Goal: Information Seeking & Learning: Learn about a topic

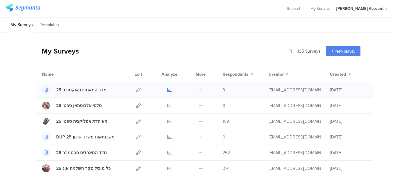
click at [167, 88] on icon at bounding box center [169, 89] width 5 height 5
click at [167, 120] on icon at bounding box center [169, 121] width 5 height 5
click at [151, 29] on div "My Surveys Templates" at bounding box center [196, 25] width 393 height 16
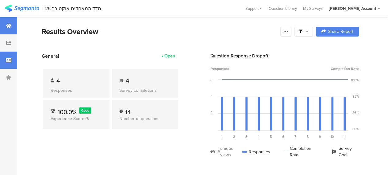
click at [12, 59] on div at bounding box center [8, 60] width 17 height 17
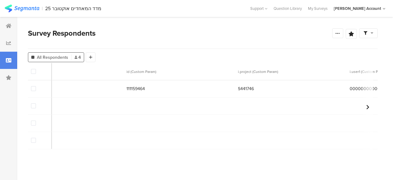
scroll to position [0, 240]
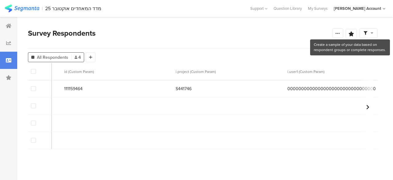
click at [372, 33] on icon at bounding box center [372, 33] width 3 height 4
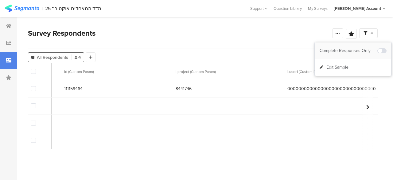
click at [369, 49] on div "Complete Responses Only" at bounding box center [349, 51] width 58 height 6
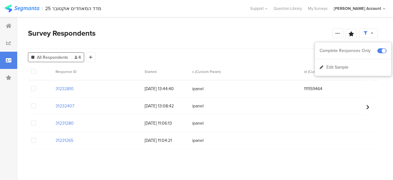
click at [33, 141] on span at bounding box center [33, 140] width 5 height 5
click at [36, 138] on input "checkbox" at bounding box center [36, 138] width 0 height 0
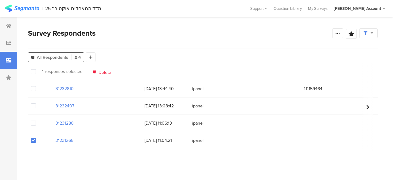
click at [35, 124] on span at bounding box center [33, 122] width 5 height 5
click at [36, 120] on input "checkbox" at bounding box center [36, 120] width 0 height 0
click at [34, 103] on span at bounding box center [33, 105] width 5 height 5
click at [36, 103] on input "checkbox" at bounding box center [36, 103] width 0 height 0
click at [103, 71] on span "Delete" at bounding box center [105, 71] width 13 height 5
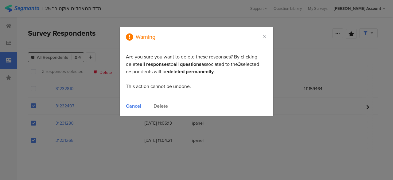
click at [163, 105] on div "Delete" at bounding box center [160, 105] width 14 height 7
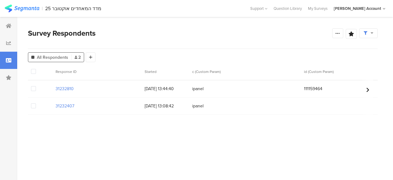
click at [34, 105] on span at bounding box center [33, 105] width 5 height 5
click at [36, 103] on input "checkbox" at bounding box center [36, 103] width 0 height 0
click at [103, 73] on span "Delete" at bounding box center [105, 71] width 13 height 5
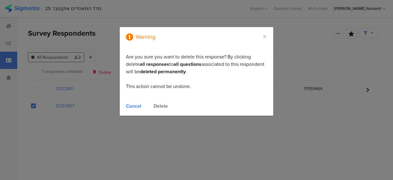
click at [164, 105] on div "Delete" at bounding box center [160, 105] width 14 height 7
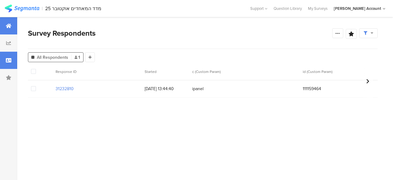
click at [9, 25] on icon at bounding box center [9, 25] width 6 height 5
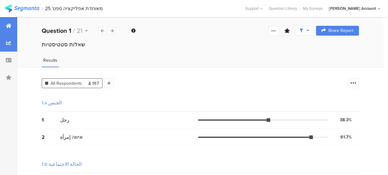
click at [8, 23] on icon at bounding box center [9, 25] width 6 height 5
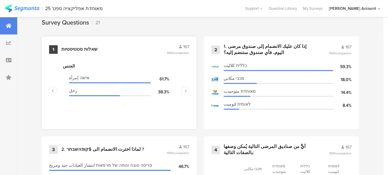
scroll to position [215, 0]
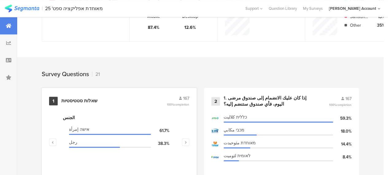
click at [85, 103] on div "שאלות סטטיסטיות" at bounding box center [79, 101] width 36 height 6
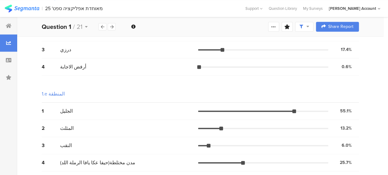
scroll to position [392, 0]
click at [156, 129] on div "المثلث" at bounding box center [129, 127] width 138 height 7
click at [279, 26] on div at bounding box center [273, 27] width 11 height 10
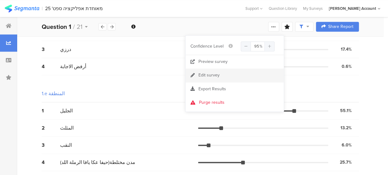
click at [206, 74] on div "Edit survey" at bounding box center [209, 75] width 21 height 6
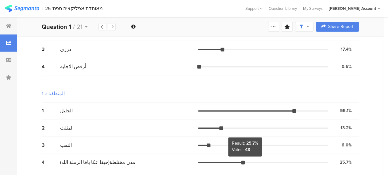
click at [245, 161] on div at bounding box center [243, 163] width 4 height 4
click at [349, 160] on div "25.7%" at bounding box center [346, 162] width 12 height 6
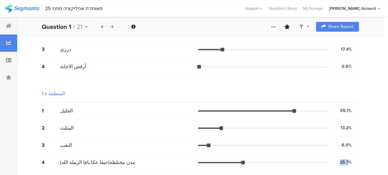
click at [349, 160] on div "25.7%" at bounding box center [346, 162] width 12 height 6
click at [334, 167] on div "4 مدن مختلطة(حيفا عكا يافا الرملة اللد) 25.7% 43 votes" at bounding box center [200, 162] width 317 height 17
click at [6, 27] on div at bounding box center [8, 25] width 17 height 17
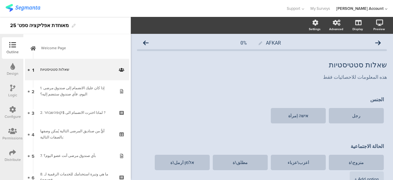
click at [11, 153] on icon at bounding box center [12, 152] width 7 height 7
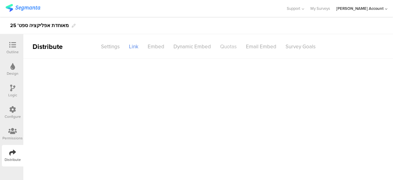
click at [235, 47] on div "Quotas" at bounding box center [228, 46] width 26 height 11
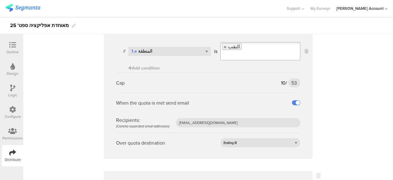
scroll to position [1105, 0]
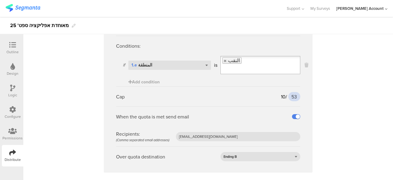
click at [291, 95] on input "53" at bounding box center [294, 96] width 12 height 9
click at [302, 104] on sg-quota-rule "Name נגב Conditions: if Select question... 1.e المنطقة is النقب Add condition C…" at bounding box center [208, 91] width 209 height 163
click at [293, 95] on input "53" at bounding box center [294, 96] width 12 height 9
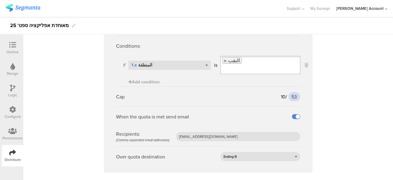
click at [293, 95] on input "53" at bounding box center [294, 96] width 12 height 9
click at [292, 95] on input "53" at bounding box center [294, 96] width 12 height 9
type input "40"
click at [300, 104] on sg-quota-rule "Name נגב Conditions: if Select question... 1.e المنطقة is النقب Add condition C…" at bounding box center [208, 91] width 209 height 163
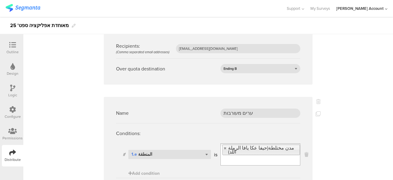
scroll to position [1228, 0]
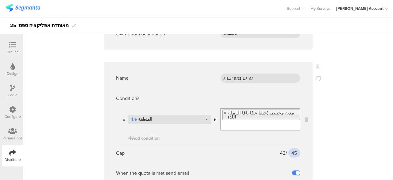
click at [293, 148] on input "45" at bounding box center [294, 152] width 12 height 9
type input "40"
click at [304, 153] on sg-quota-rule "Name ערים מעורבות Conditions: if Select question... 1.e المنطقة is مدن مختلطة(ح…" at bounding box center [208, 145] width 209 height 167
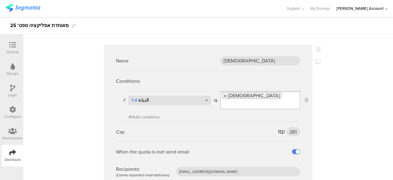
scroll to position [0, 0]
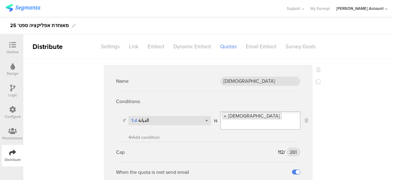
click at [12, 43] on icon at bounding box center [12, 44] width 7 height 7
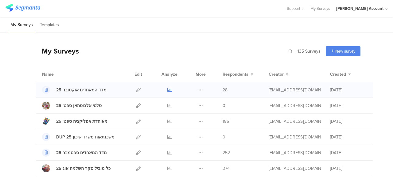
click at [167, 89] on icon at bounding box center [169, 89] width 5 height 5
click at [167, 120] on icon at bounding box center [169, 121] width 5 height 5
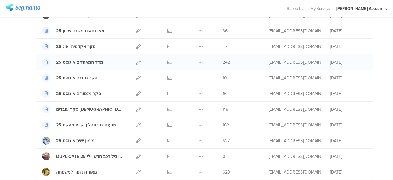
scroll to position [153, 0]
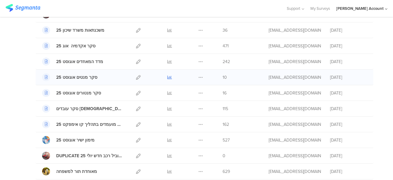
click at [167, 76] on icon at bounding box center [169, 77] width 5 height 5
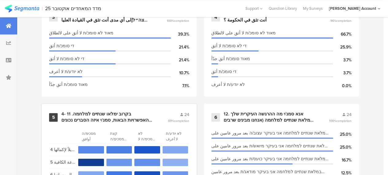
scroll to position [460, 0]
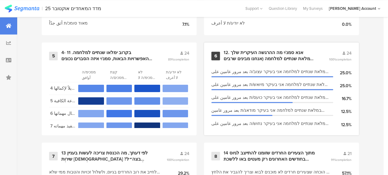
click at [258, 59] on div "12. אנא סמנ/י מה ההרגשה העיקרית שלך במלאת שנתיים למלחמה (אנחנו מבינים שרבים מרג…" at bounding box center [269, 56] width 91 height 12
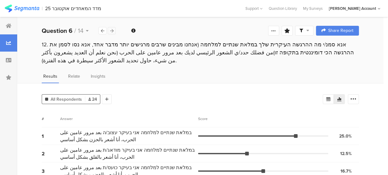
click at [111, 29] on icon at bounding box center [111, 31] width 3 height 4
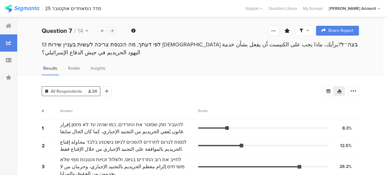
click at [112, 30] on icon at bounding box center [111, 31] width 3 height 4
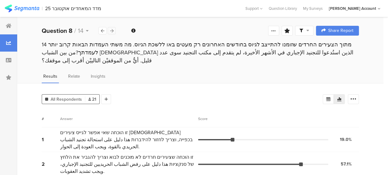
click at [112, 30] on icon at bounding box center [111, 31] width 3 height 4
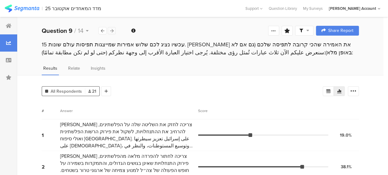
click at [112, 31] on icon at bounding box center [111, 31] width 3 height 4
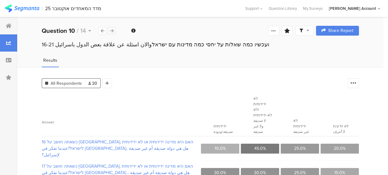
click at [112, 31] on icon at bounding box center [111, 31] width 3 height 4
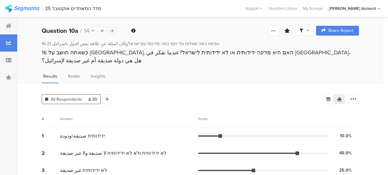
click at [112, 31] on icon at bounding box center [111, 31] width 3 height 4
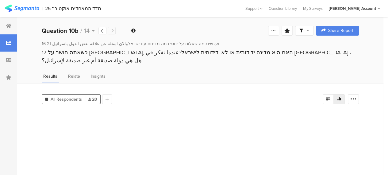
click at [112, 31] on icon at bounding box center [111, 31] width 3 height 4
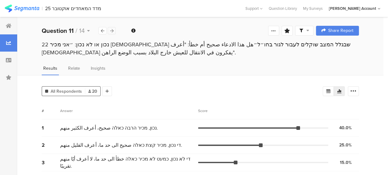
click at [112, 31] on icon at bounding box center [111, 31] width 3 height 4
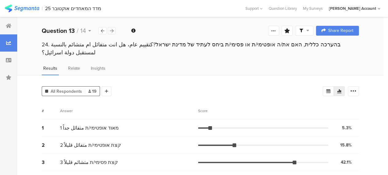
click at [112, 31] on icon at bounding box center [111, 31] width 3 height 4
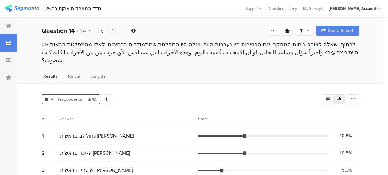
click at [112, 31] on icon at bounding box center [111, 31] width 3 height 4
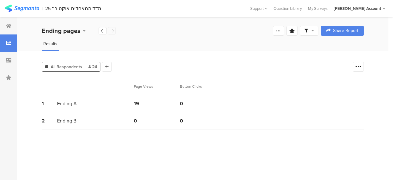
click at [112, 31] on div "Ending pages" at bounding box center [79, 30] width 74 height 9
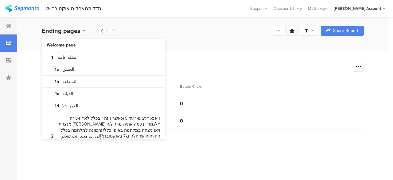
click at [197, 40] on div "Ending pages Confidence Level 95 % Preview survey Edit survey Export Results Pu…" at bounding box center [202, 31] width 371 height 20
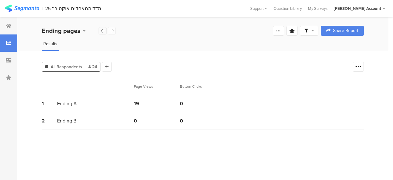
click at [101, 30] on icon at bounding box center [102, 31] width 3 height 4
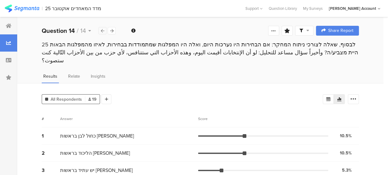
click at [101, 30] on icon at bounding box center [102, 31] width 3 height 4
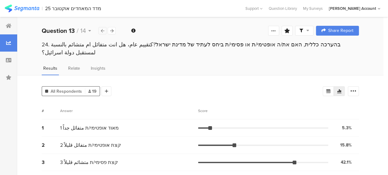
click at [101, 30] on icon at bounding box center [102, 31] width 3 height 4
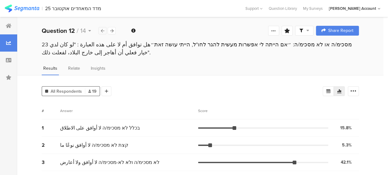
click at [101, 30] on icon at bounding box center [102, 31] width 3 height 4
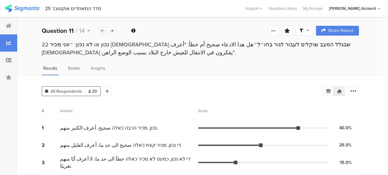
click at [101, 30] on icon at bounding box center [102, 31] width 3 height 4
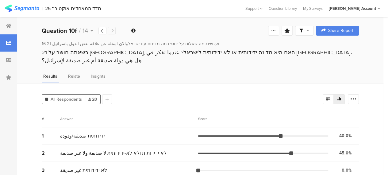
click at [111, 30] on icon at bounding box center [111, 31] width 3 height 4
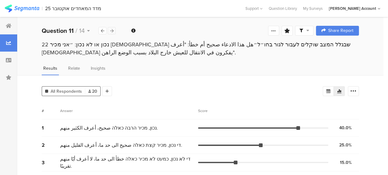
click at [111, 30] on icon at bounding box center [111, 31] width 3 height 4
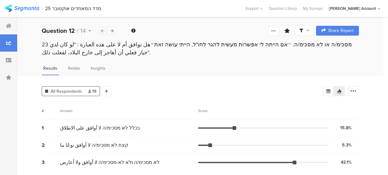
click at [102, 30] on icon at bounding box center [102, 31] width 3 height 4
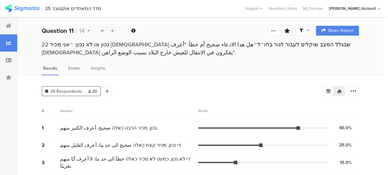
click at [112, 31] on icon at bounding box center [111, 31] width 3 height 4
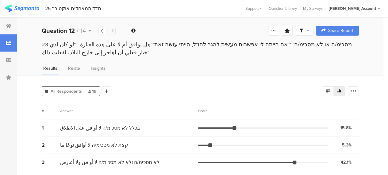
click at [112, 30] on icon at bounding box center [111, 31] width 3 height 4
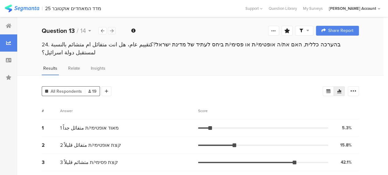
click at [112, 30] on icon at bounding box center [111, 31] width 3 height 4
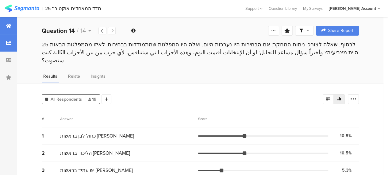
click at [10, 26] on icon at bounding box center [9, 25] width 6 height 5
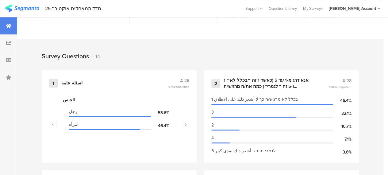
scroll to position [276, 0]
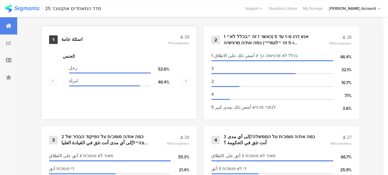
click at [73, 41] on div "اسئلة عامة" at bounding box center [71, 40] width 21 height 6
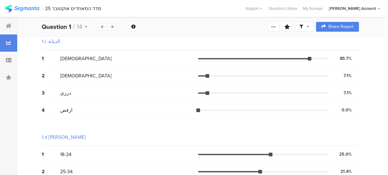
scroll to position [215, 0]
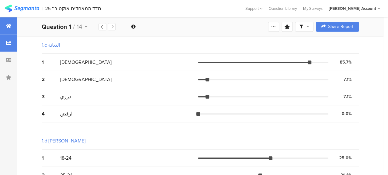
click at [8, 23] on div at bounding box center [8, 25] width 17 height 17
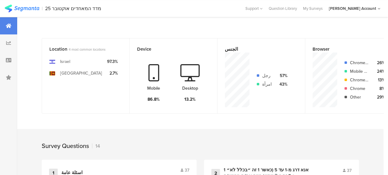
scroll to position [153, 0]
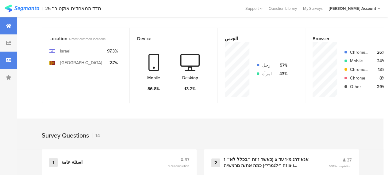
click at [13, 62] on div at bounding box center [8, 60] width 17 height 17
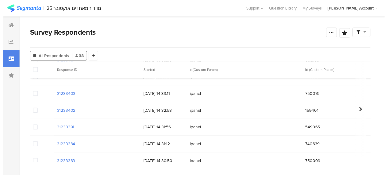
scroll to position [179, 0]
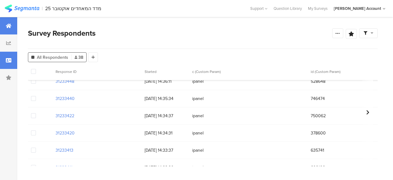
click at [15, 26] on div at bounding box center [8, 25] width 17 height 17
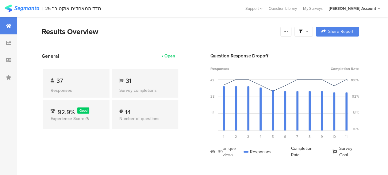
click at [262, 33] on div "Results Overview" at bounding box center [160, 31] width 236 height 11
click at [309, 30] on icon at bounding box center [307, 31] width 3 height 4
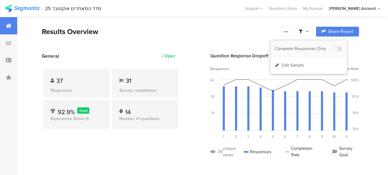
click at [316, 49] on div "Complete Responses Only" at bounding box center [304, 49] width 58 height 6
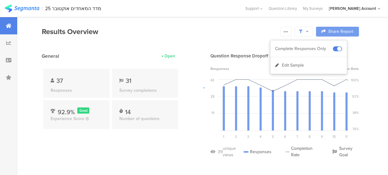
click at [233, 28] on div at bounding box center [194, 87] width 388 height 175
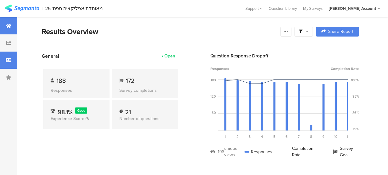
click at [8, 60] on icon at bounding box center [9, 60] width 6 height 5
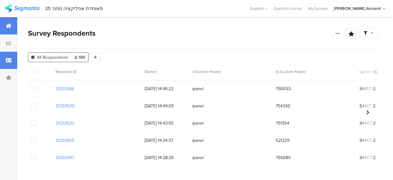
click at [8, 28] on icon at bounding box center [9, 25] width 6 height 5
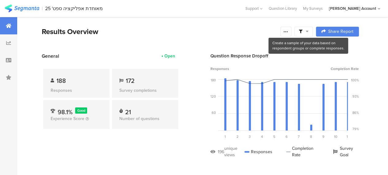
click at [309, 29] on span at bounding box center [304, 32] width 10 height 6
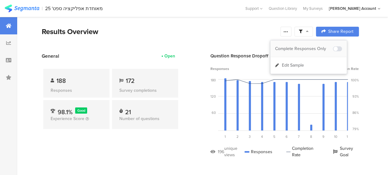
click at [315, 46] on div "Complete Responses Only" at bounding box center [304, 49] width 58 height 6
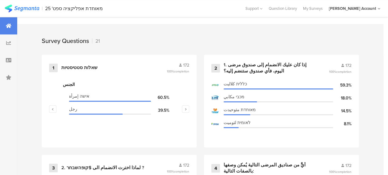
scroll to position [246, 0]
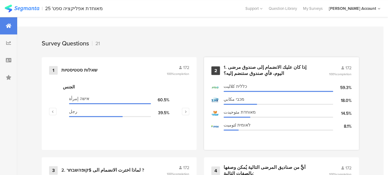
click at [246, 70] on div "1. إذا كان عليك الانضمام إلى صندوق مرضى اليوم، فأي صندوق ستنضم إليه؟" at bounding box center [269, 70] width 91 height 12
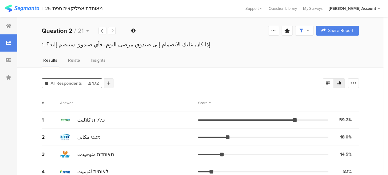
click at [109, 84] on icon at bounding box center [108, 83] width 3 height 4
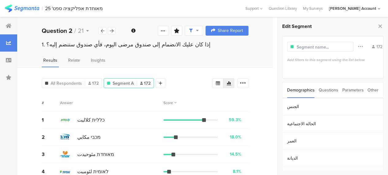
click at [348, 89] on div "Parameters" at bounding box center [352, 90] width 21 height 16
click at [289, 107] on section "c" at bounding box center [333, 106] width 101 height 17
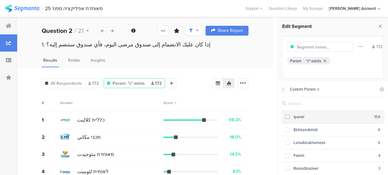
click at [289, 116] on span at bounding box center [287, 116] width 4 height 4
click at [284, 88] on icon at bounding box center [284, 89] width 4 height 5
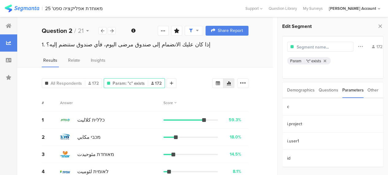
click at [279, 103] on div "Edit Segment Filter Conjunction And Or Segment Color 172 Param "c" exists Demog…" at bounding box center [333, 96] width 111 height 158
click at [10, 24] on icon at bounding box center [9, 25] width 6 height 5
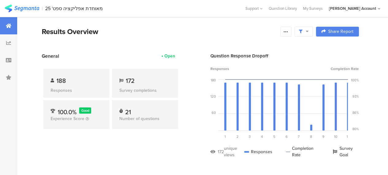
click at [25, 41] on section "Results Overview Confidence Level 95 % Preview survey Edit survey Export Result…" at bounding box center [200, 39] width 367 height 26
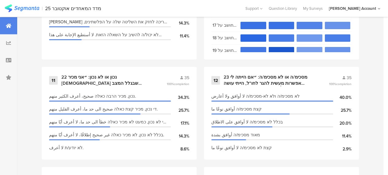
scroll to position [767, 0]
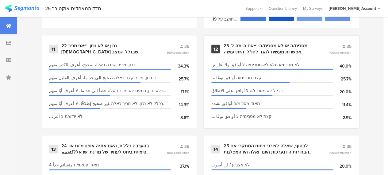
click at [243, 49] on div "23 מסכימ/ה או לא מסכימ/ה: ״אם הייתה לי אפשרות מעשית להגר לחו"ל, הייתי עושה זאת״…" at bounding box center [269, 49] width 91 height 12
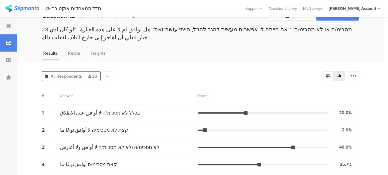
scroll to position [34, 0]
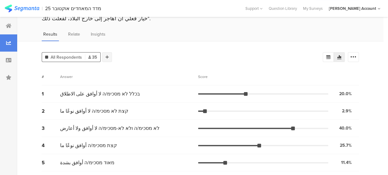
click at [109, 54] on div at bounding box center [107, 57] width 10 height 10
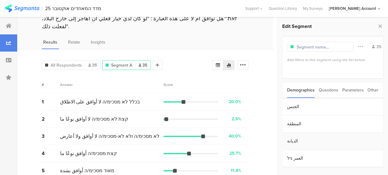
click at [291, 140] on section "الديانة" at bounding box center [333, 141] width 101 height 17
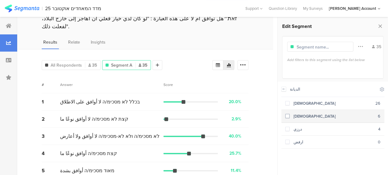
click at [287, 115] on span at bounding box center [287, 116] width 4 height 4
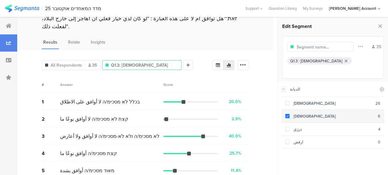
scroll to position [8, 0]
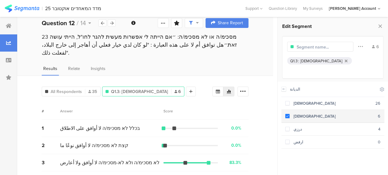
scroll to position [34, 0]
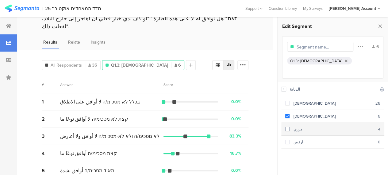
click at [288, 127] on span at bounding box center [287, 129] width 4 height 4
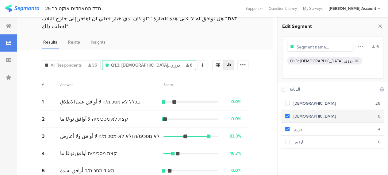
scroll to position [8, 0]
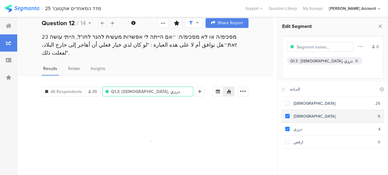
click at [287, 114] on span at bounding box center [287, 116] width 4 height 4
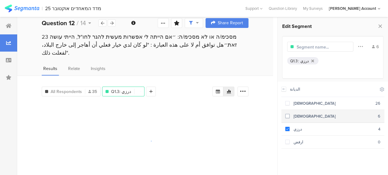
scroll to position [34, 0]
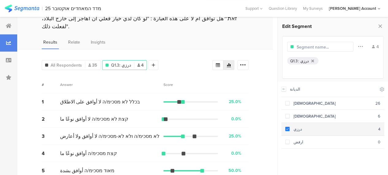
click at [288, 127] on span at bounding box center [287, 129] width 4 height 4
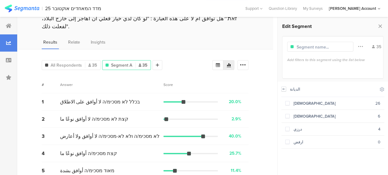
click at [285, 89] on icon at bounding box center [284, 89] width 4 height 5
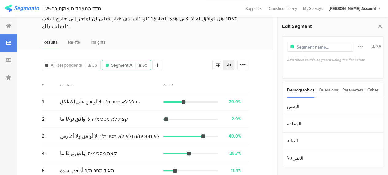
click at [257, 81] on div "All Respondents 35 Segment A 35 Add Segment Segment markers Vote count # Answer…" at bounding box center [145, 116] width 256 height 135
click at [381, 25] on icon at bounding box center [380, 26] width 6 height 9
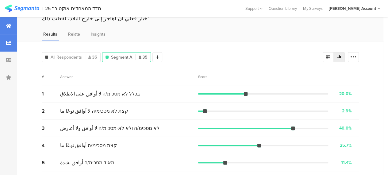
click at [8, 25] on icon at bounding box center [9, 25] width 6 height 5
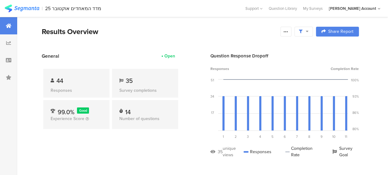
click at [166, 30] on div "Results Overview" at bounding box center [160, 31] width 236 height 11
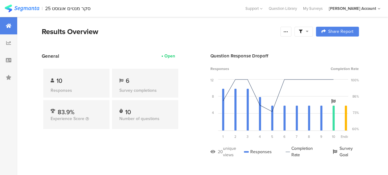
click at [131, 52] on div "General Open" at bounding box center [111, 55] width 138 height 7
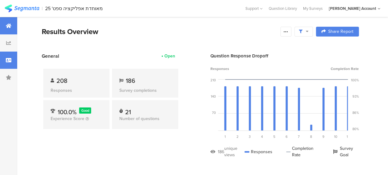
click at [7, 61] on icon at bounding box center [9, 60] width 6 height 5
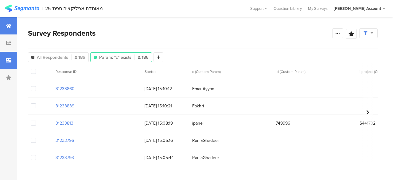
click at [7, 24] on icon at bounding box center [9, 25] width 6 height 5
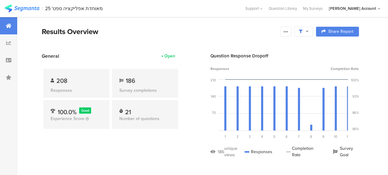
click at [180, 35] on div "Results Overview" at bounding box center [160, 31] width 236 height 11
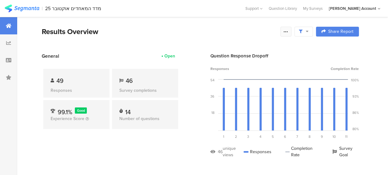
click at [289, 31] on icon at bounding box center [286, 31] width 5 height 5
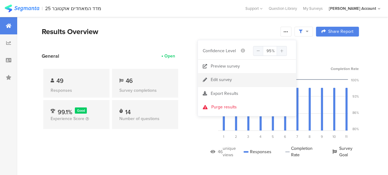
click at [215, 79] on div "Edit survey" at bounding box center [221, 80] width 21 height 6
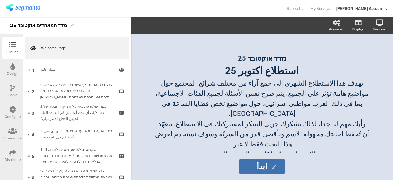
click at [10, 153] on icon at bounding box center [12, 152] width 7 height 7
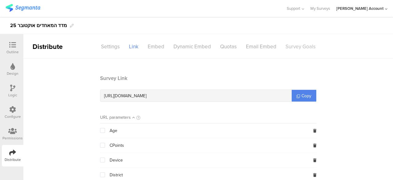
click at [298, 46] on div "Survey Goals" at bounding box center [300, 46] width 39 height 11
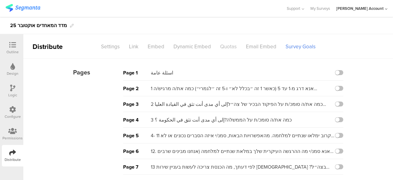
click at [227, 48] on div "Quotas" at bounding box center [228, 46] width 26 height 11
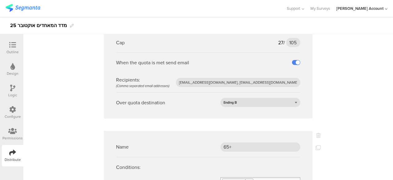
scroll to position [2017, 0]
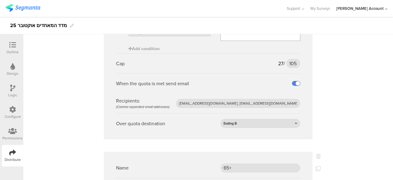
click at [10, 45] on icon at bounding box center [12, 44] width 7 height 7
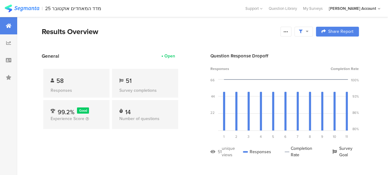
click at [166, 152] on div "General Open 58 Responses 51 Survey completions 99.2% Good Experience Score 14 …" at bounding box center [111, 109] width 138 height 115
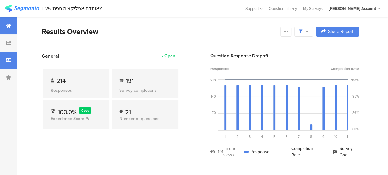
click at [9, 60] on icon at bounding box center [9, 60] width 6 height 5
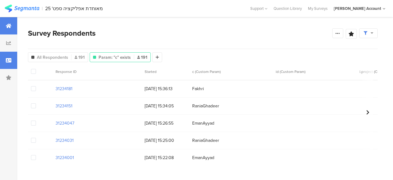
click at [9, 24] on icon at bounding box center [9, 25] width 6 height 5
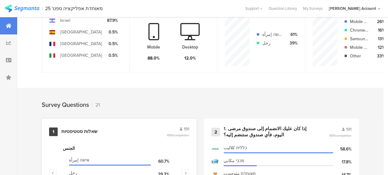
scroll to position [153, 0]
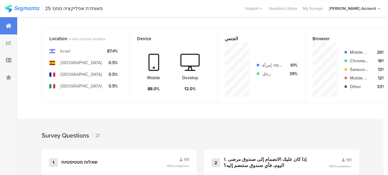
scroll to position [0, 29]
